Goal: Task Accomplishment & Management: Use online tool/utility

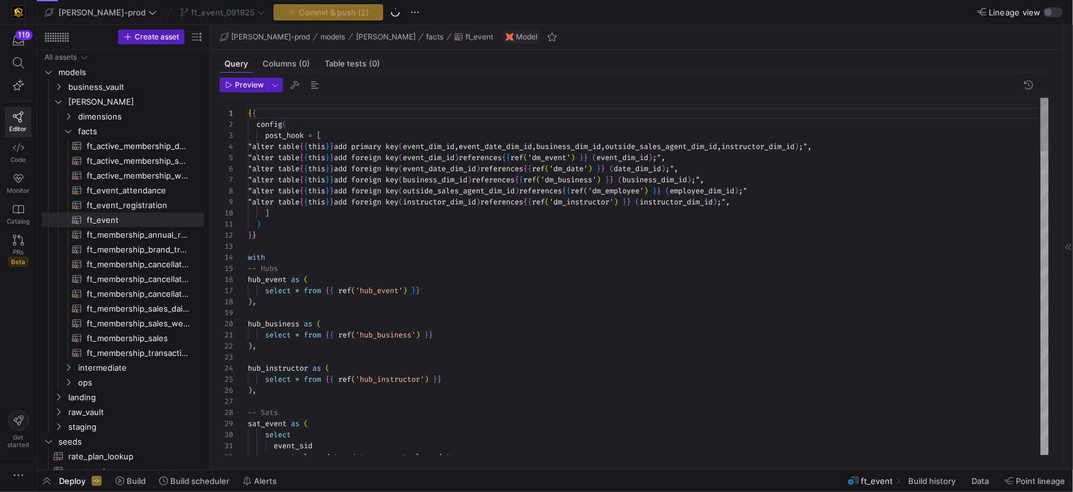
scroll to position [66, 0]
click at [416, 253] on div "with" at bounding box center [649, 257] width 802 height 11
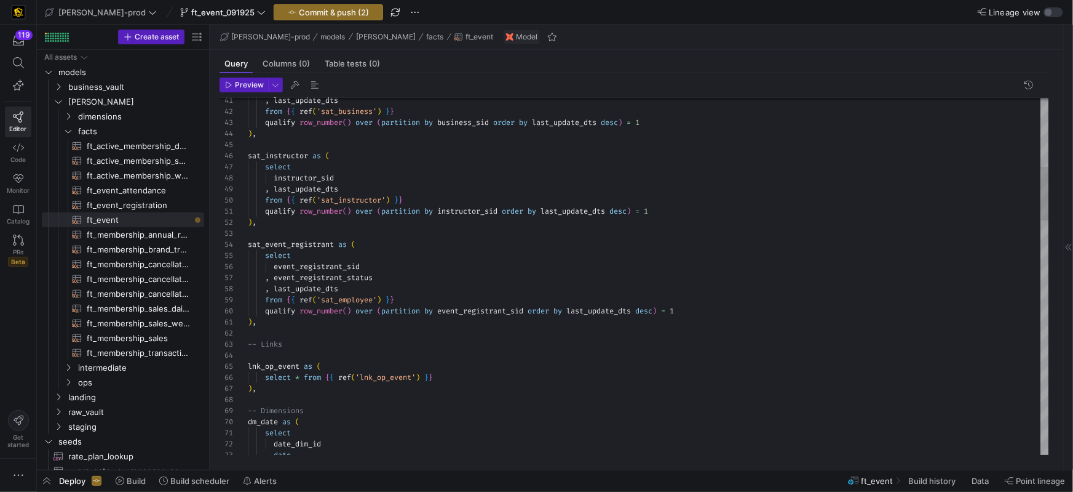
click at [495, 285] on div ", last_update_dts" at bounding box center [649, 288] width 802 height 11
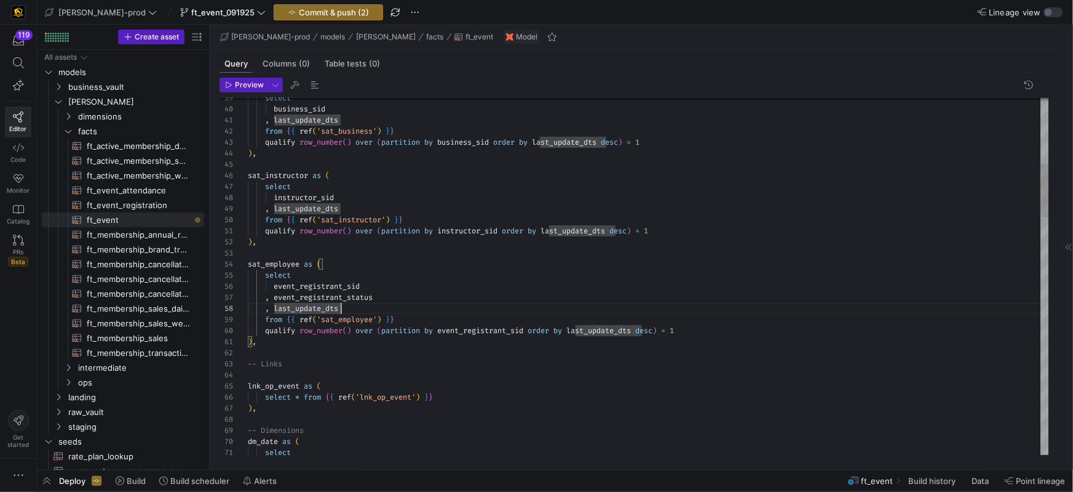
click at [400, 288] on div "event_registrant_sid" at bounding box center [649, 286] width 802 height 11
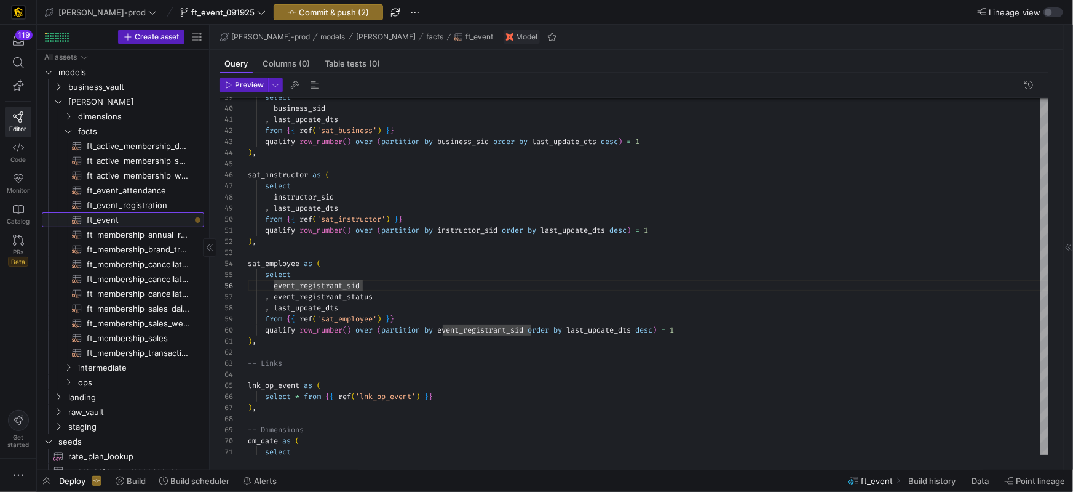
click at [174, 221] on span "ft_event​​​​​​​​​​" at bounding box center [138, 220] width 103 height 14
drag, startPoint x: 405, startPoint y: 274, endPoint x: 400, endPoint y: 280, distance: 7.8
click at [405, 274] on div "select" at bounding box center [649, 274] width 802 height 11
drag, startPoint x: 372, startPoint y: 285, endPoint x: 276, endPoint y: 286, distance: 96.0
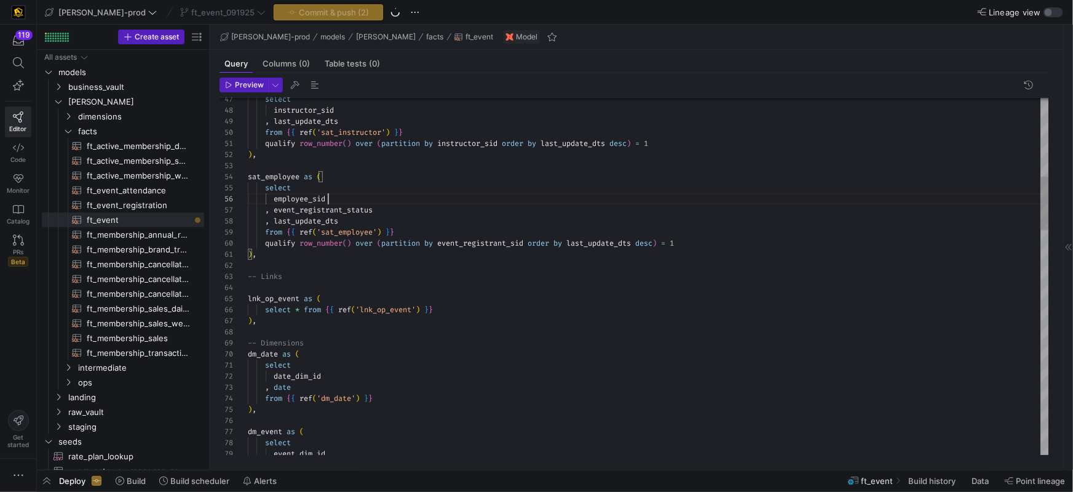
click at [313, 212] on span "event_registrant_status" at bounding box center [323, 210] width 99 height 10
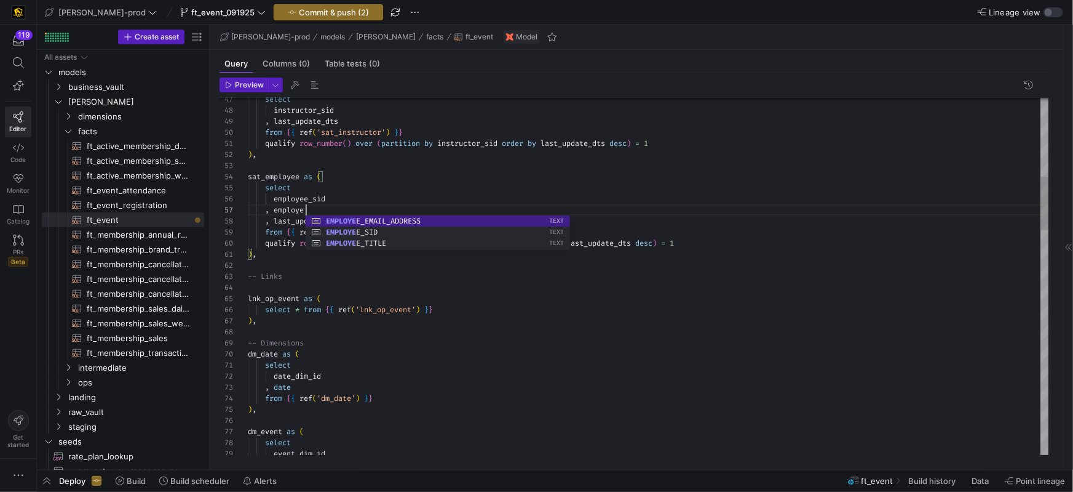
scroll to position [66, 62]
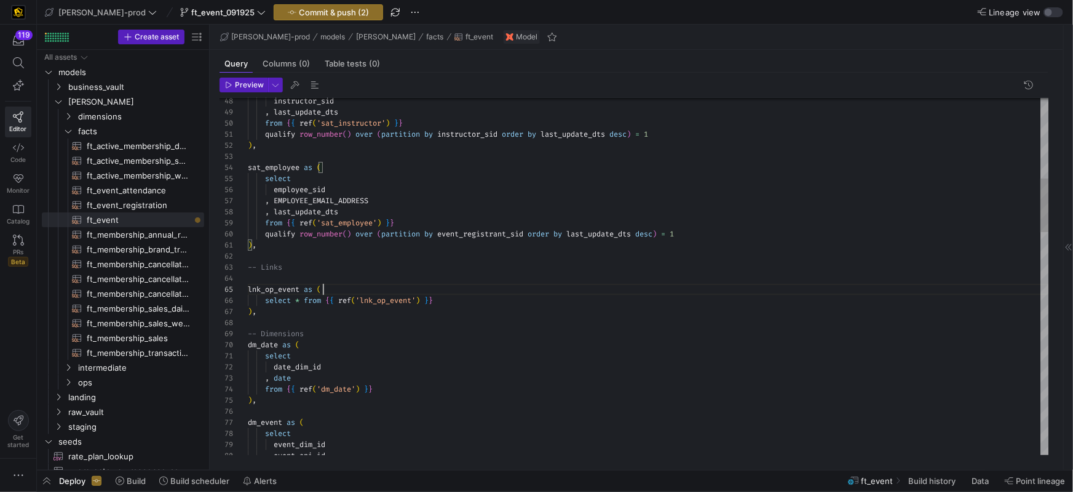
click at [447, 287] on div "lnk_op_event as (" at bounding box center [649, 289] width 802 height 11
drag, startPoint x: 350, startPoint y: 199, endPoint x: 211, endPoint y: 204, distance: 139.1
click at [211, 204] on div "Preview 57 58 59 60 61 62 63 64 65 66 67 68 69 70 71 72 73 74 75 76 77 78 79 56…" at bounding box center [634, 266] width 849 height 387
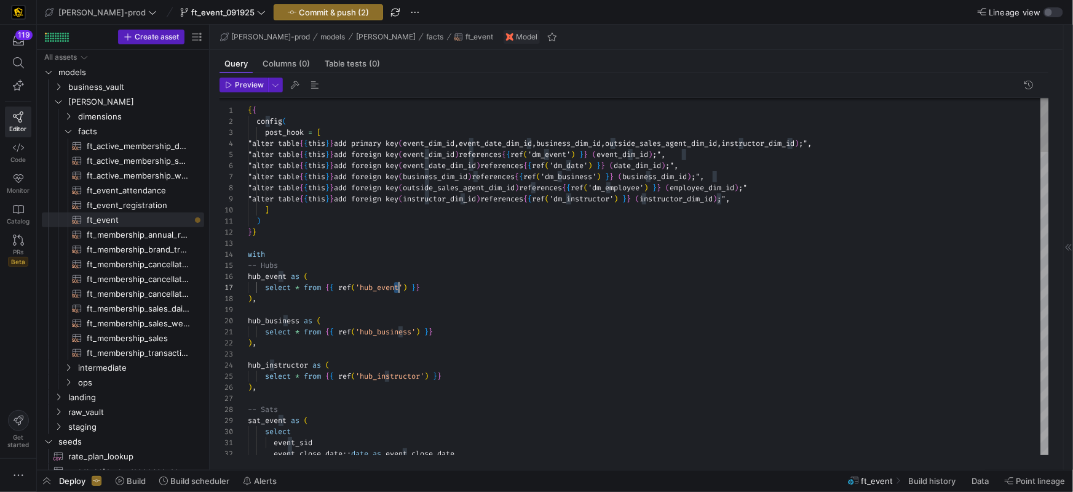
click at [396, 290] on span "'hub_event'" at bounding box center [379, 287] width 47 height 10
click at [495, 277] on div at bounding box center [536, 246] width 1073 height 492
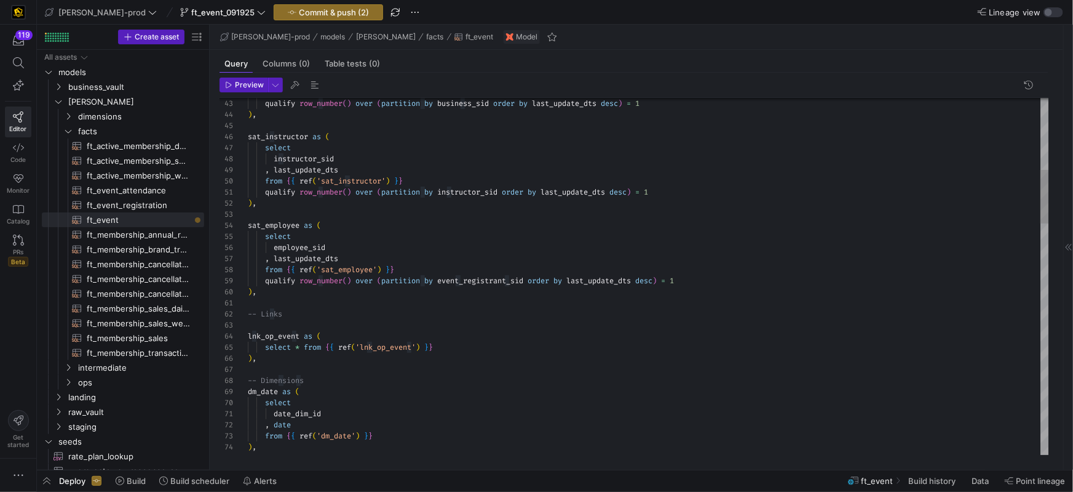
click at [455, 206] on div ") ," at bounding box center [649, 202] width 802 height 11
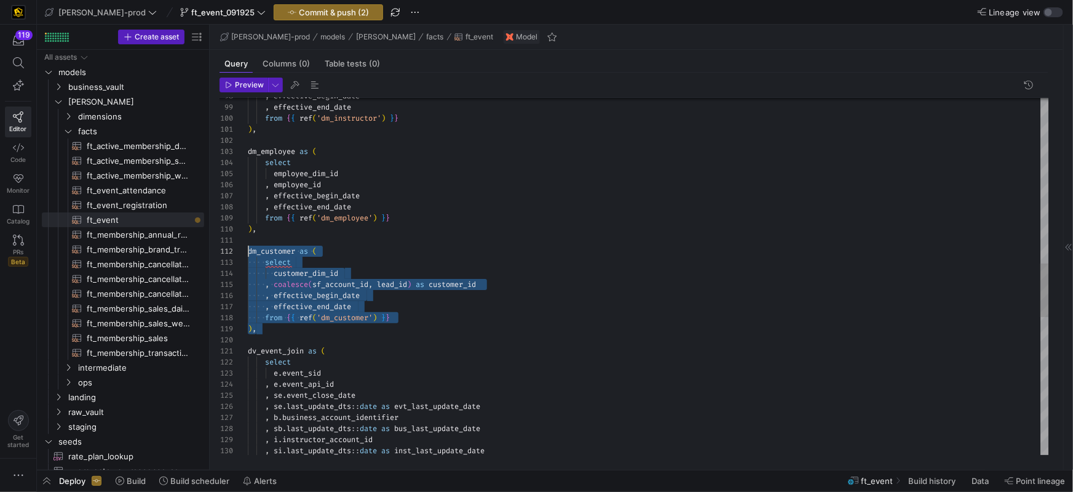
scroll to position [11, 0]
drag, startPoint x: 293, startPoint y: 319, endPoint x: 244, endPoint y: 248, distance: 86.2
click at [245, 248] on div "98 99 100 101 102 103 104 105 106 107 108 109 110 111 112 113 114 115 116 117 1…" at bounding box center [635, 276] width 830 height 357
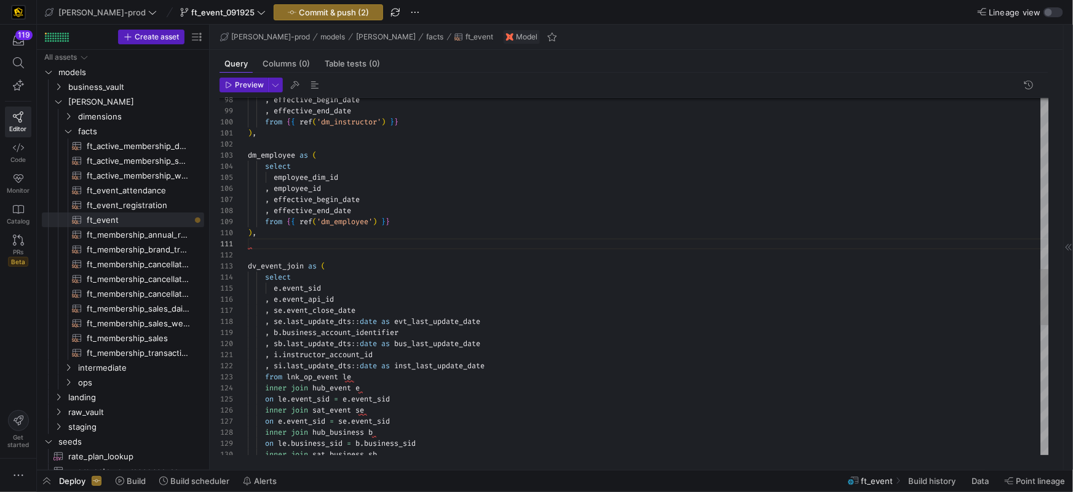
scroll to position [99, 9]
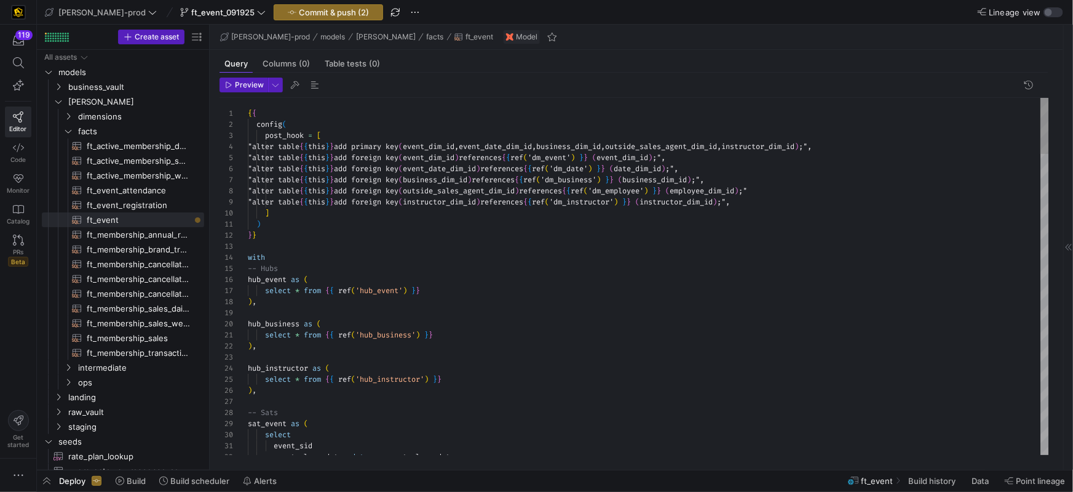
type textarea ") }} with -- Hubs hub_event as ( select * from {{ ref('hub_event') }} ), hub_bu…"
click at [552, 247] on div at bounding box center [649, 246] width 802 height 11
